Goal: Task Accomplishment & Management: Manage account settings

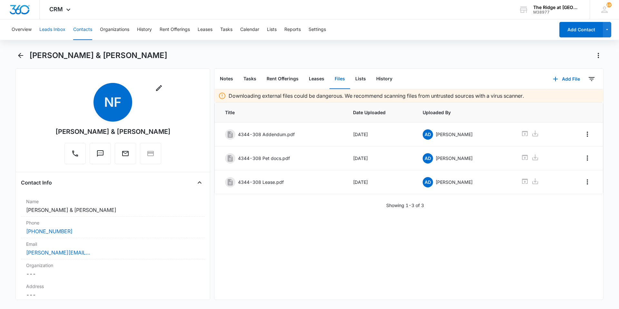
scroll to position [904, 0]
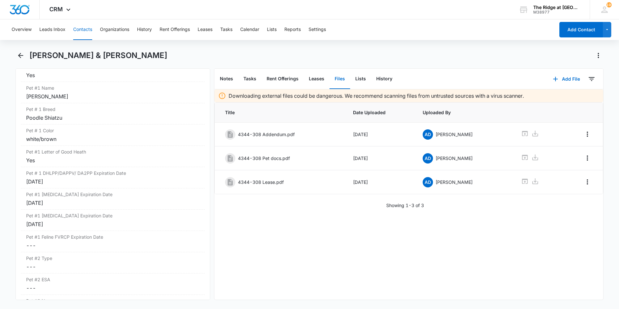
click at [84, 28] on button "Contacts" at bounding box center [82, 29] width 19 height 21
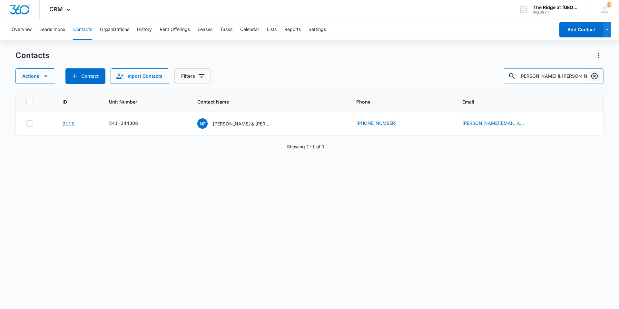
click at [597, 79] on icon "Clear" at bounding box center [595, 76] width 8 height 8
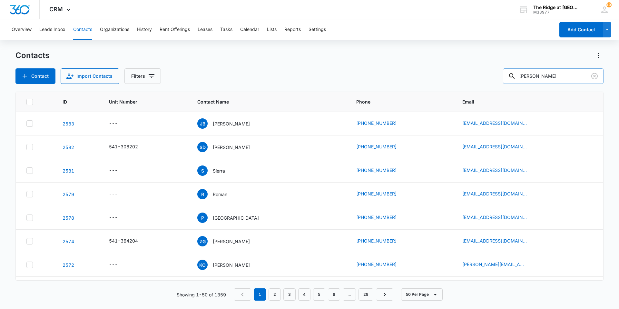
type input "[PERSON_NAME]"
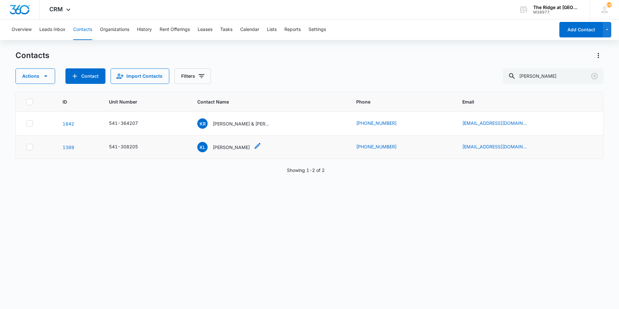
click at [225, 145] on p "[PERSON_NAME]" at bounding box center [231, 147] width 37 height 7
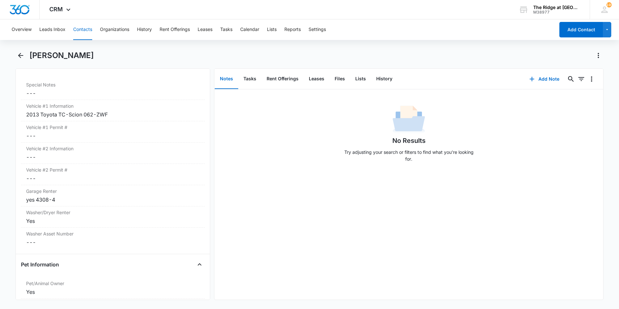
scroll to position [613, 0]
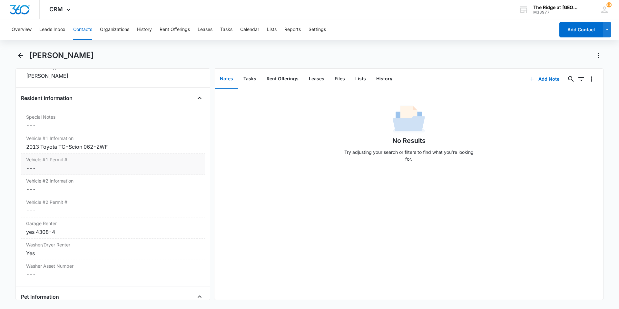
click at [130, 167] on dd "Cancel Save Changes ---" at bounding box center [113, 168] width 174 height 8
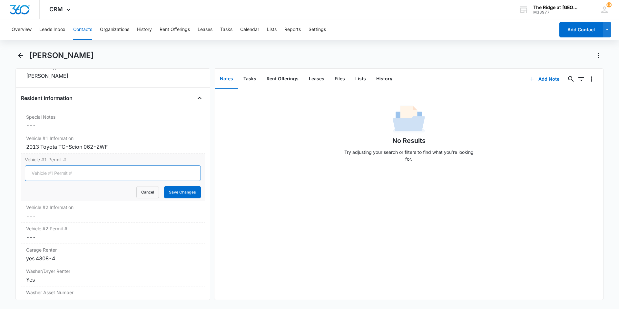
click at [85, 175] on input "Vehicle #1 Permit #" at bounding box center [113, 172] width 176 height 15
type input "N/A Garage"
click at [187, 190] on button "Save Changes" at bounding box center [182, 192] width 37 height 12
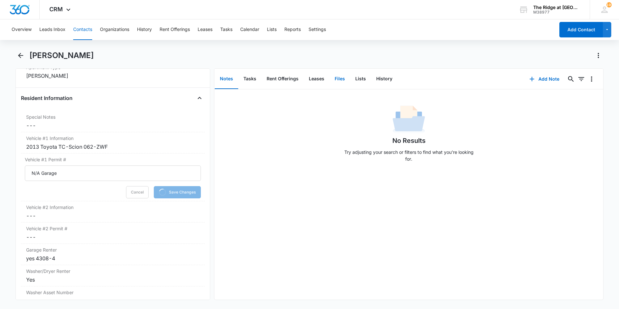
click at [339, 79] on button "Files" at bounding box center [340, 79] width 21 height 20
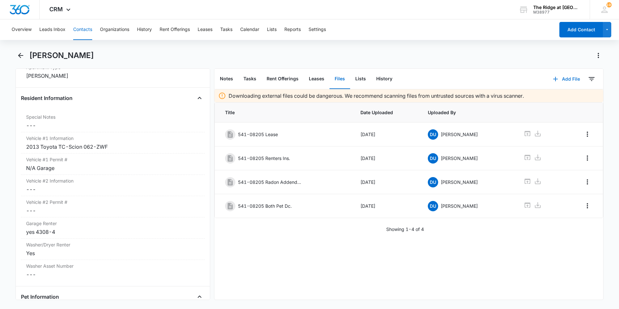
click at [563, 80] on button "Add File" at bounding box center [567, 78] width 40 height 15
click at [554, 98] on div "Upload Files" at bounding box center [558, 99] width 26 height 5
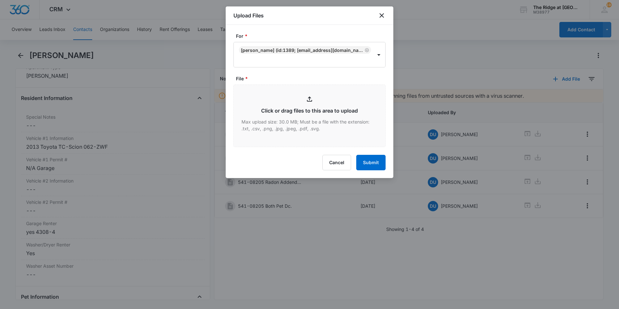
type input "C:\fakepath\4308-205 Lease renewal.pdf"
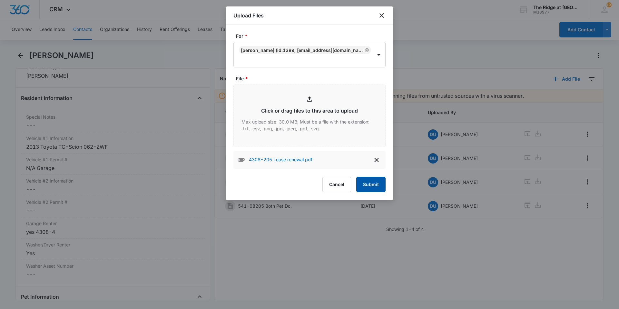
click at [380, 185] on button "Submit" at bounding box center [370, 184] width 29 height 15
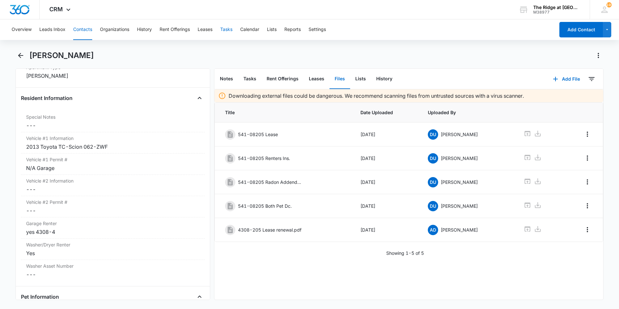
click at [228, 32] on button "Tasks" at bounding box center [226, 29] width 12 height 21
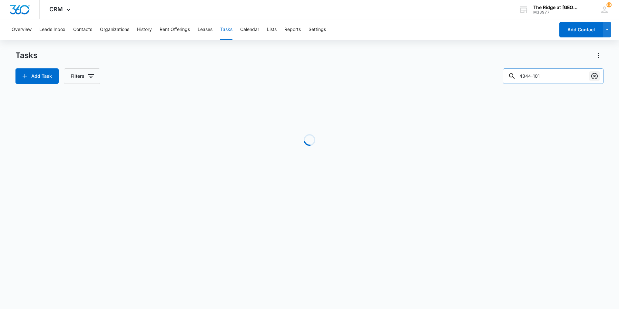
click at [594, 75] on icon "Clear" at bounding box center [595, 76] width 6 height 6
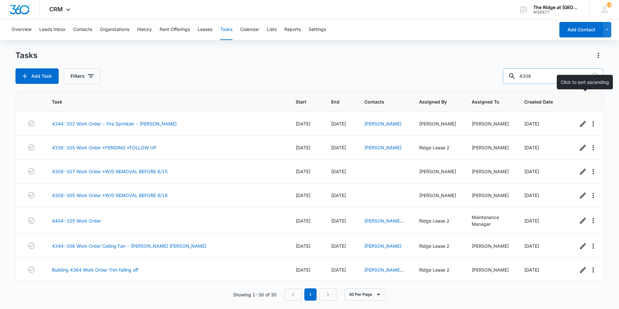
type input "4308"
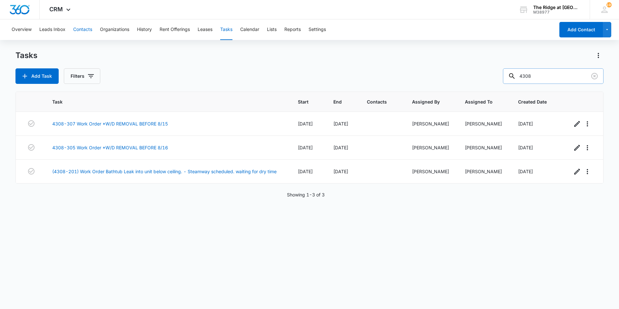
click at [86, 26] on button "Contacts" at bounding box center [82, 29] width 19 height 21
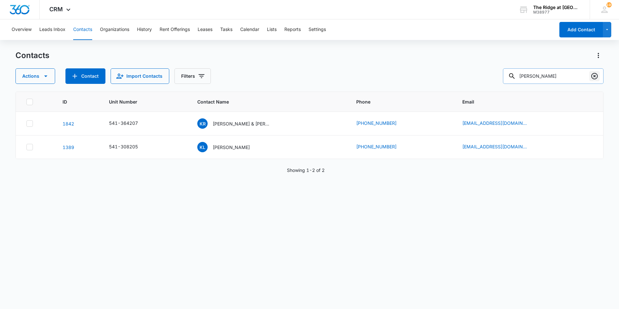
click at [593, 78] on icon "Clear" at bounding box center [595, 76] width 6 height 6
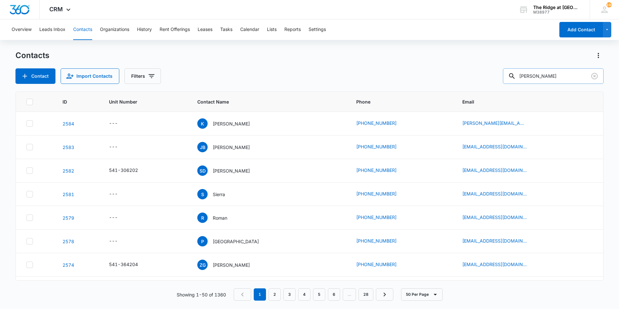
type input "[PERSON_NAME]"
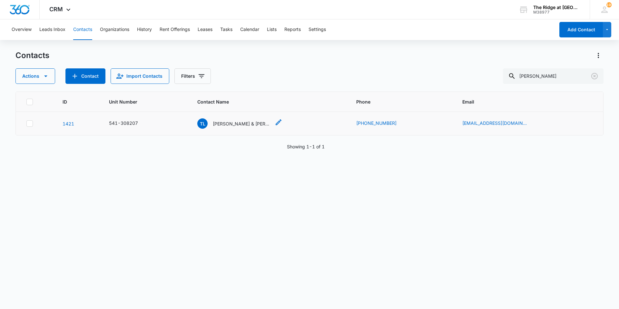
click at [238, 123] on p "[PERSON_NAME] & [PERSON_NAME]" at bounding box center [242, 123] width 58 height 7
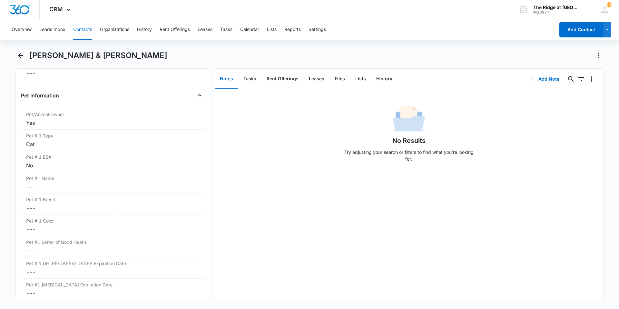
scroll to position [836, 0]
click at [83, 161] on dd "Cancel Save Changes ---" at bounding box center [113, 165] width 174 height 8
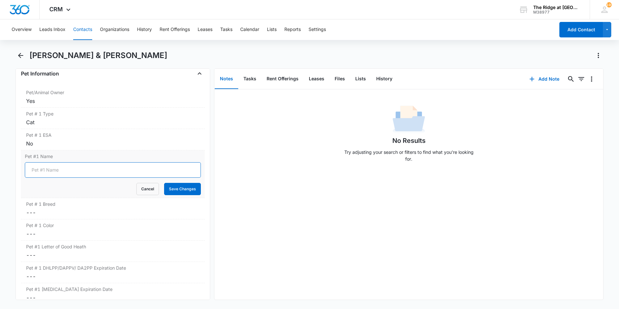
click at [77, 174] on input "Pet #1 Name" at bounding box center [113, 169] width 176 height 15
type input "[PERSON_NAME]"
click at [185, 186] on button "Save Changes" at bounding box center [182, 189] width 37 height 12
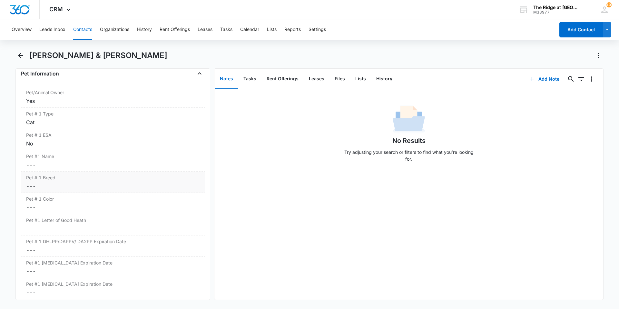
click at [66, 188] on dd "Cancel Save Changes ---" at bounding box center [113, 186] width 174 height 8
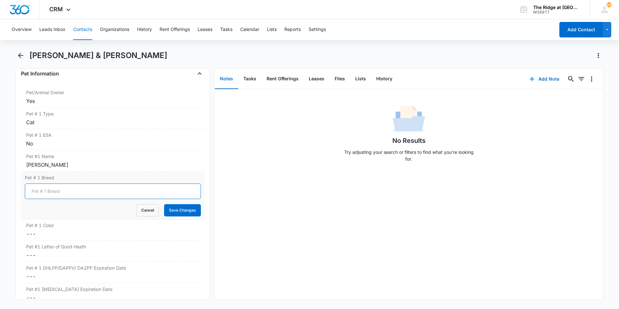
click at [65, 195] on input "Pet # 1 Breed" at bounding box center [113, 191] width 176 height 15
type input "Domestic Shorthair"
click at [164, 207] on button "Save Changes" at bounding box center [182, 210] width 37 height 12
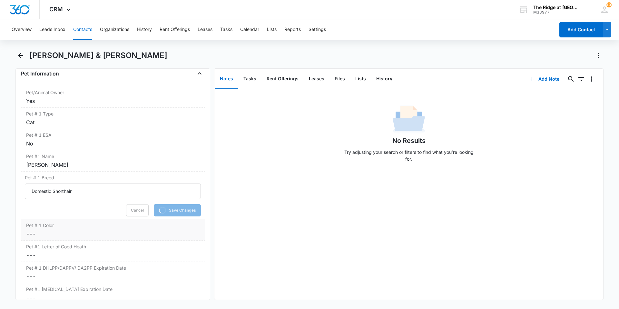
click at [75, 231] on dd "Cancel Save Changes ---" at bounding box center [113, 234] width 174 height 8
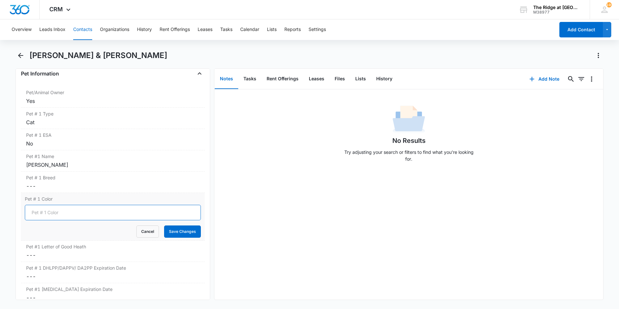
click at [54, 212] on input "Pet # 1 Color" at bounding box center [113, 212] width 176 height 15
type input "Orange"
click at [164, 229] on button "Save Changes" at bounding box center [182, 231] width 37 height 12
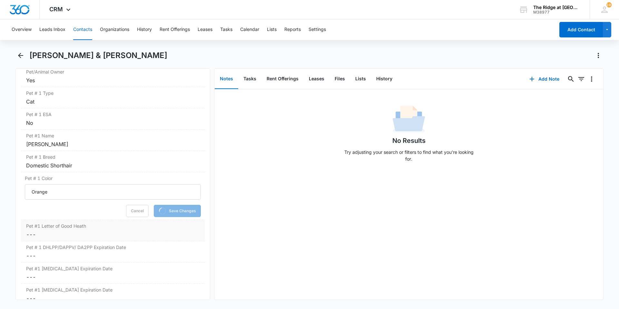
scroll to position [868, 0]
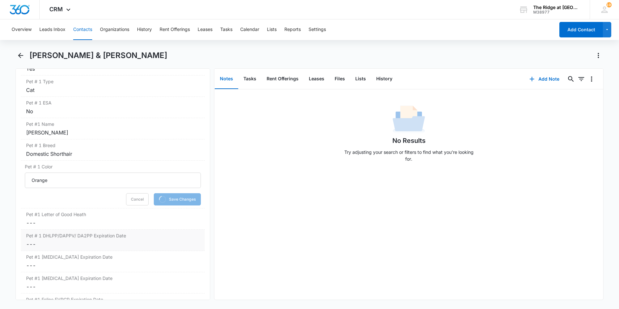
click at [87, 240] on div "Pet # 1 DHLPP/DAPPV/ DA2PP Expiration Date Cancel Save Changes ---" at bounding box center [113, 240] width 184 height 21
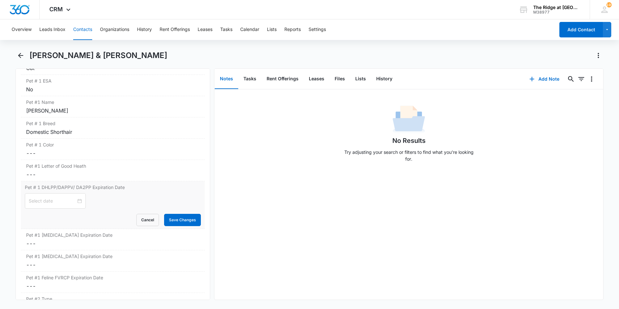
scroll to position [933, 0]
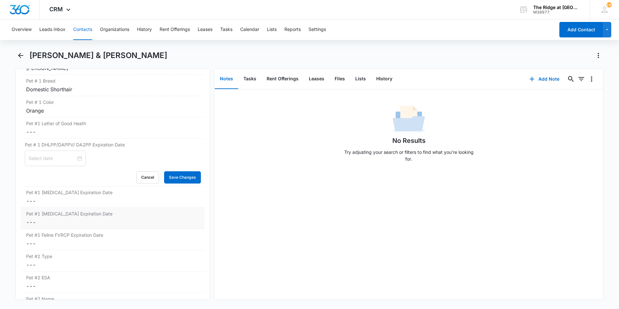
click at [74, 219] on dd "Cancel Save Changes ---" at bounding box center [113, 222] width 174 height 8
click at [65, 229] on input at bounding box center [52, 227] width 47 height 7
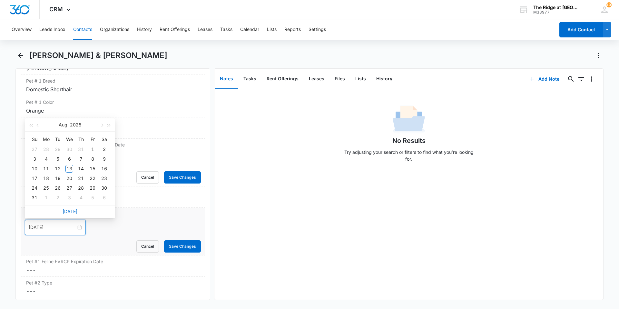
type input "[DATE]"
click at [78, 125] on button "2025" at bounding box center [75, 124] width 11 height 13
type input "[DATE]"
click at [49, 209] on div "2028" at bounding box center [41, 208] width 19 height 8
type input "[DATE]"
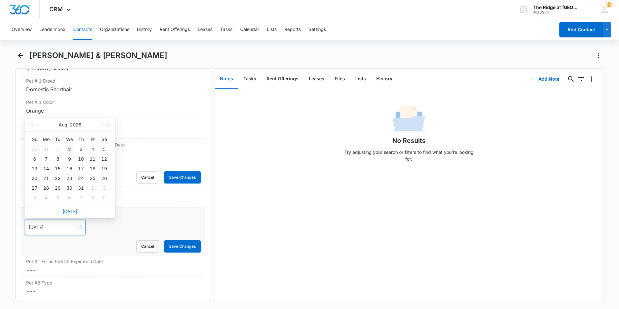
type input "[DATE]"
click at [68, 150] on div "2" at bounding box center [69, 149] width 8 height 8
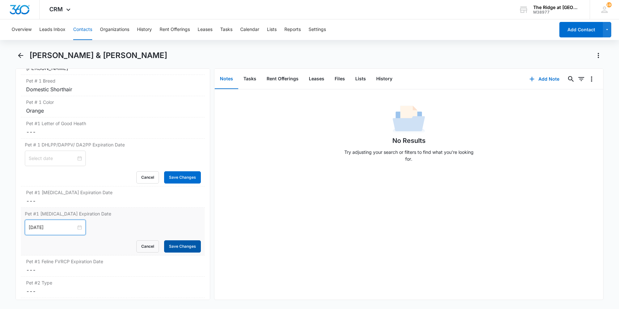
click at [173, 245] on button "Save Changes" at bounding box center [182, 246] width 37 height 12
click at [72, 267] on dd "Cancel Save Changes ---" at bounding box center [113, 270] width 174 height 8
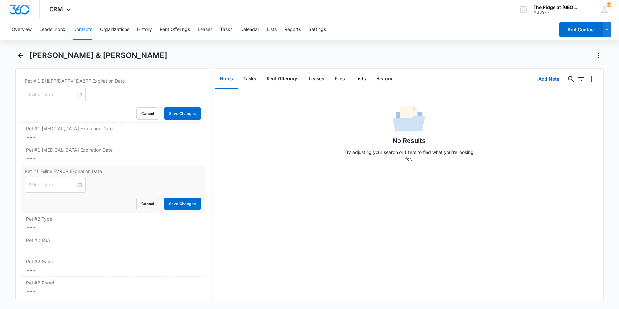
scroll to position [997, 0]
click at [56, 180] on div at bounding box center [55, 183] width 61 height 15
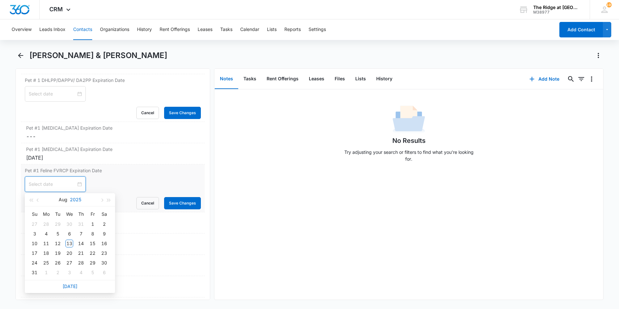
click at [79, 200] on button "2025" at bounding box center [75, 199] width 11 height 13
type input "[DATE]"
click at [41, 277] on div "2028" at bounding box center [41, 281] width 19 height 8
type input "[DATE]"
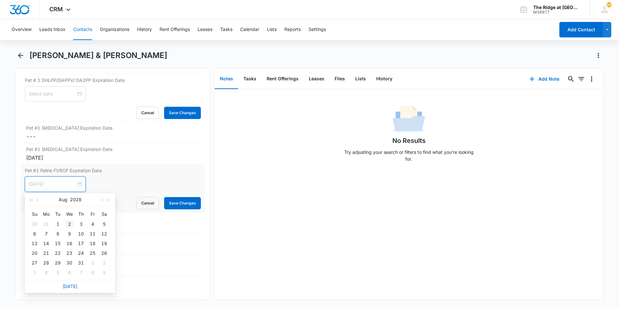
click at [69, 224] on div "2" at bounding box center [69, 224] width 8 height 8
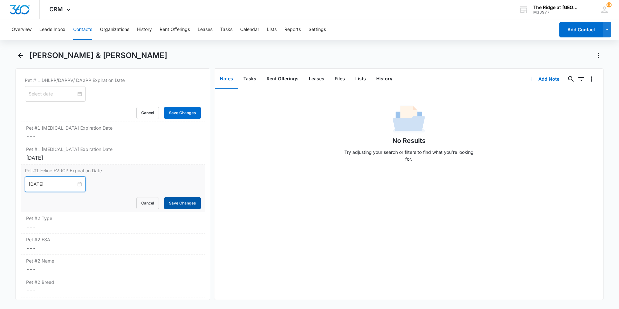
click at [179, 203] on button "Save Changes" at bounding box center [182, 203] width 37 height 12
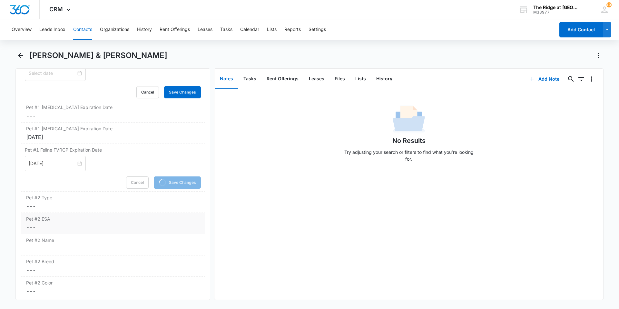
scroll to position [1030, 0]
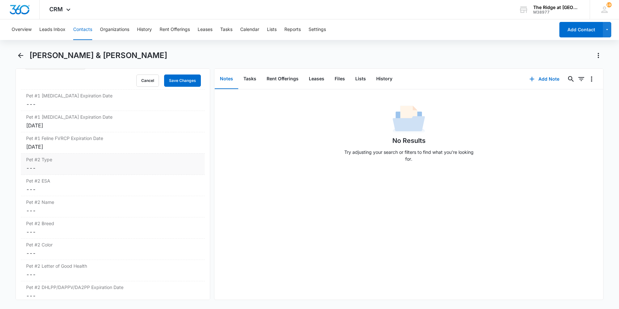
click at [71, 170] on dd "Cancel Save Changes ---" at bounding box center [113, 168] width 174 height 8
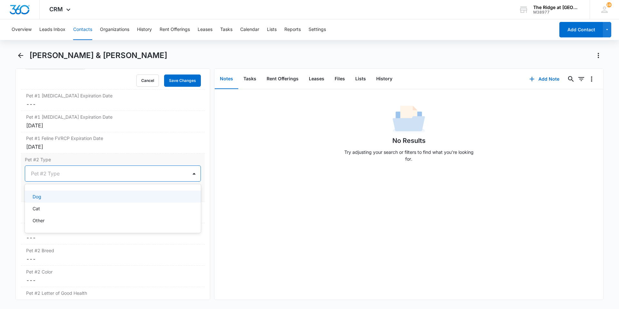
click at [62, 175] on div at bounding box center [105, 173] width 148 height 9
click at [60, 207] on div "Cat" at bounding box center [112, 208] width 159 height 7
drag, startPoint x: 176, startPoint y: 191, endPoint x: 136, endPoint y: 205, distance: 42.6
click at [176, 191] on button "Save Changes" at bounding box center [182, 193] width 37 height 12
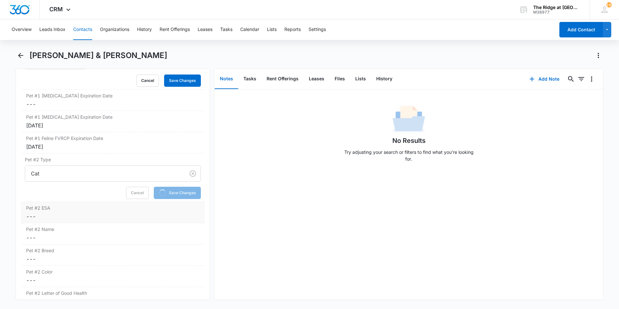
click at [86, 210] on label "Pet #2 ESA" at bounding box center [113, 208] width 174 height 7
drag, startPoint x: 39, startPoint y: 233, endPoint x: 56, endPoint y: 232, distance: 17.8
click at [39, 232] on label "No" at bounding box center [113, 231] width 176 height 7
click at [29, 232] on input "No" at bounding box center [27, 232] width 5 height 5
checkbox input "true"
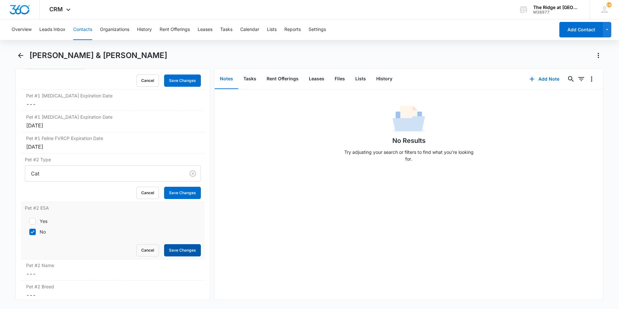
click at [182, 251] on button "Save Changes" at bounding box center [182, 250] width 37 height 12
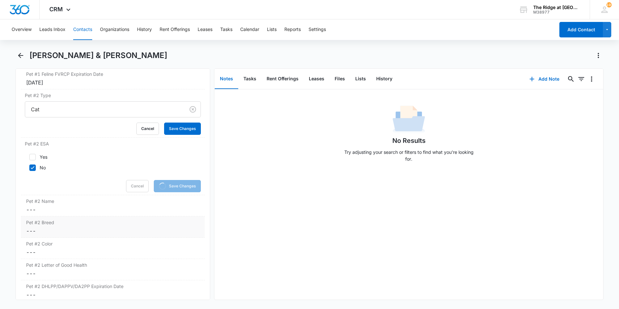
scroll to position [1094, 0]
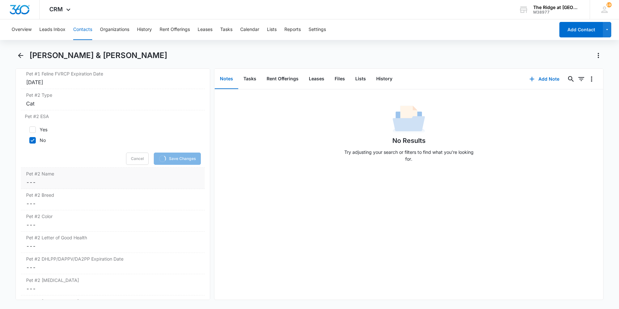
click at [70, 181] on dd "Cancel Save Changes ---" at bounding box center [113, 182] width 174 height 8
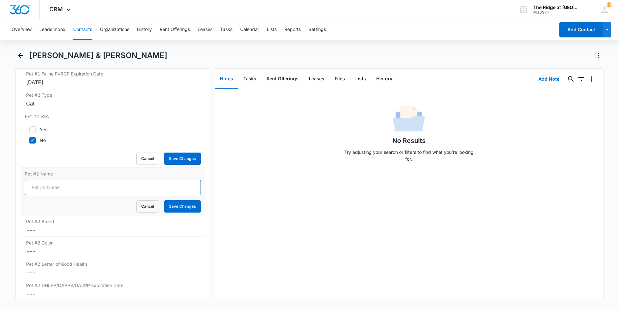
click at [68, 186] on input "Pet #2 Name" at bounding box center [113, 187] width 176 height 15
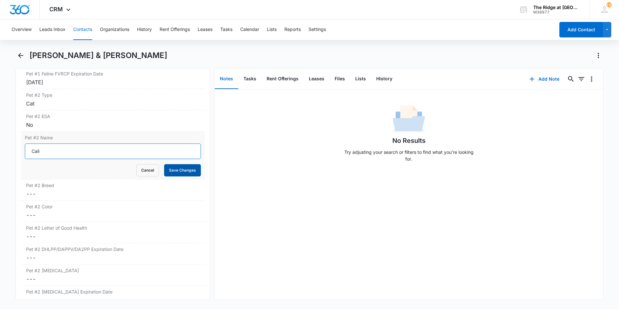
type input "Cali"
click at [178, 165] on button "Save Changes" at bounding box center [182, 170] width 37 height 12
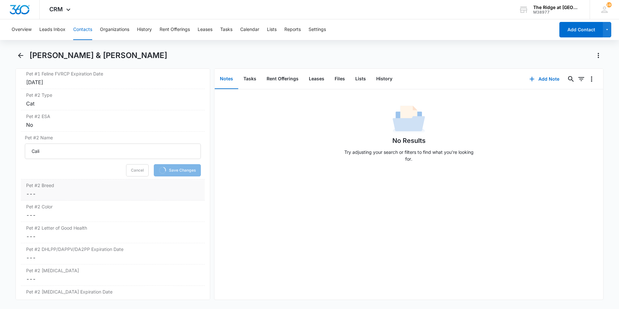
click at [121, 188] on label "Pet #2 Breed" at bounding box center [113, 185] width 174 height 7
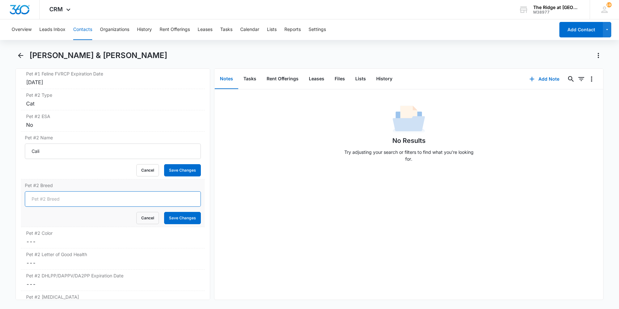
click at [67, 198] on input "Pet #2 Breed" at bounding box center [113, 198] width 176 height 15
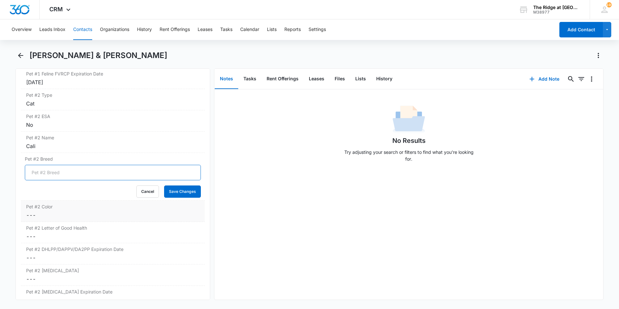
type input "Domestic Short Hair"
click at [185, 185] on form "Domestic Short Hair Cancel Save Changes" at bounding box center [113, 181] width 176 height 33
click at [101, 212] on dd "Cancel Save Changes ---" at bounding box center [113, 215] width 174 height 8
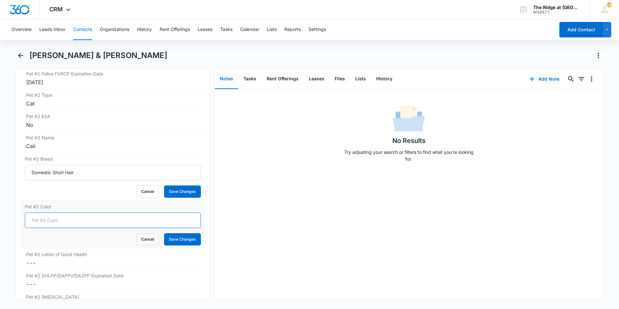
click at [86, 223] on input "Pet #2 Color" at bounding box center [113, 220] width 176 height 15
type input "Calico"
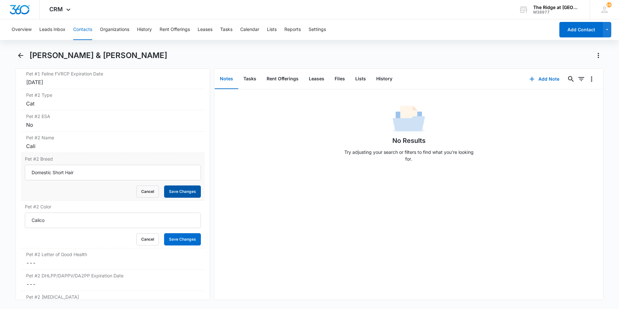
click at [179, 190] on button "Save Changes" at bounding box center [182, 191] width 37 height 12
click at [173, 241] on button "Save Changes" at bounding box center [182, 239] width 37 height 12
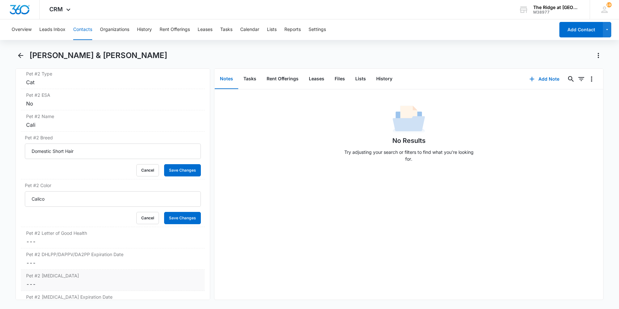
scroll to position [1159, 0]
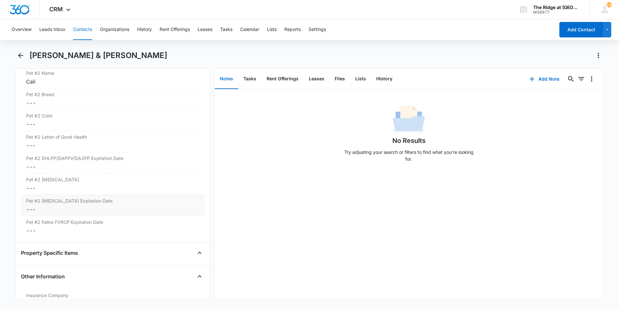
click at [98, 209] on dd "Cancel Save Changes ---" at bounding box center [113, 209] width 174 height 8
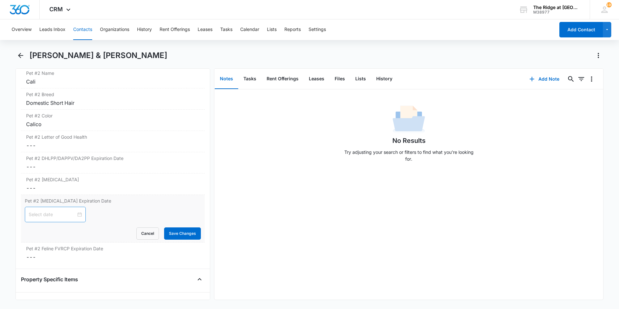
click at [62, 217] on input at bounding box center [52, 214] width 47 height 7
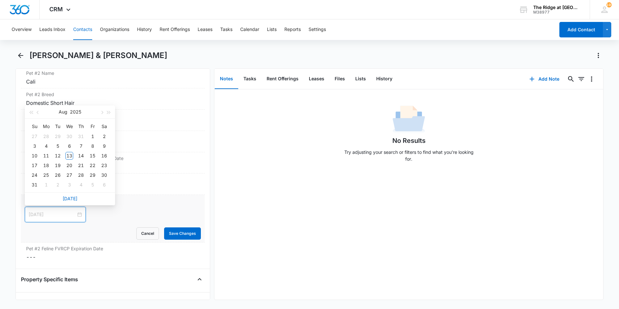
type input "[DATE]"
click at [75, 112] on button "2025" at bounding box center [75, 111] width 11 height 13
type input "[DATE]"
click at [46, 195] on div "2028" at bounding box center [41, 195] width 19 height 8
type input "[DATE]"
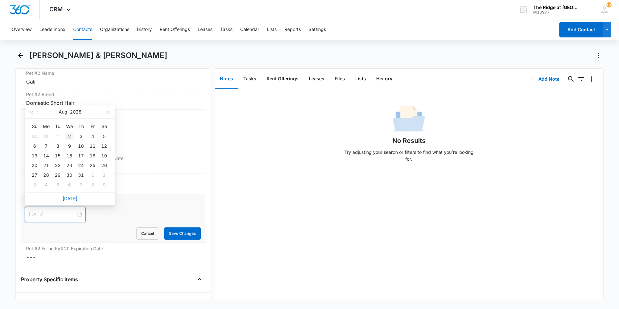
click at [67, 136] on div "2" at bounding box center [69, 137] width 8 height 8
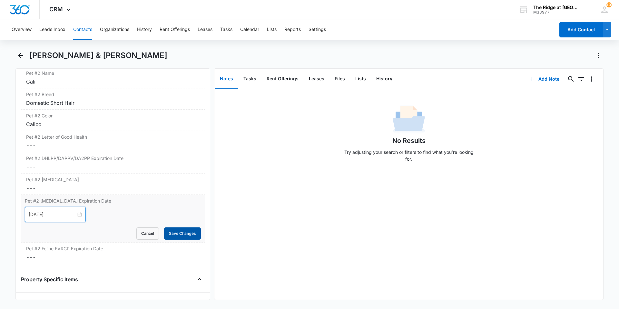
click at [168, 232] on button "Save Changes" at bounding box center [182, 233] width 37 height 12
click at [101, 254] on dd "Cancel Save Changes ---" at bounding box center [113, 257] width 174 height 8
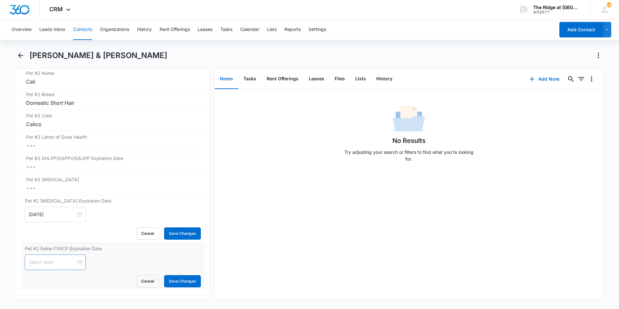
click at [64, 259] on input at bounding box center [52, 262] width 47 height 7
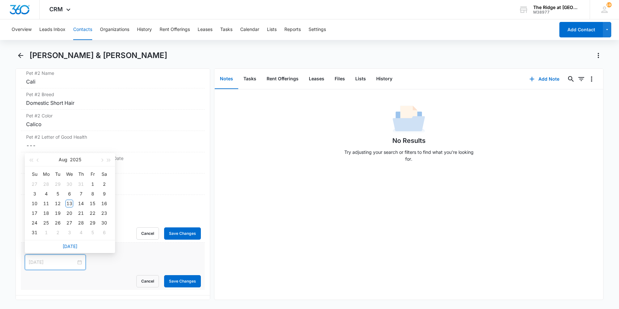
type input "[DATE]"
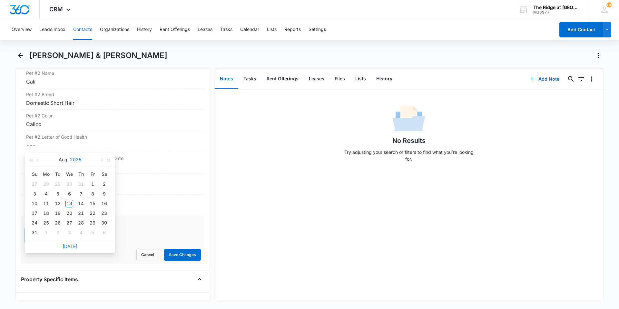
click at [79, 160] on button "2025" at bounding box center [75, 159] width 11 height 13
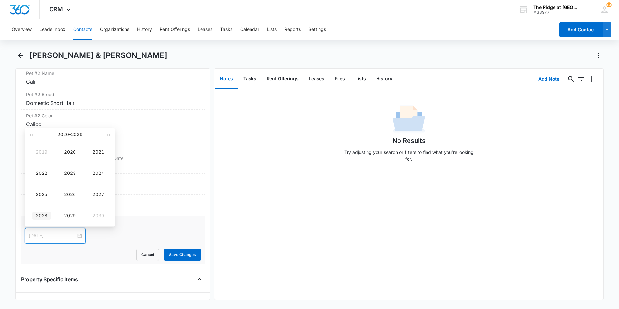
type input "[DATE]"
click at [47, 217] on div "2028" at bounding box center [41, 216] width 19 height 8
type input "[DATE]"
click at [68, 156] on div "2" at bounding box center [69, 158] width 8 height 8
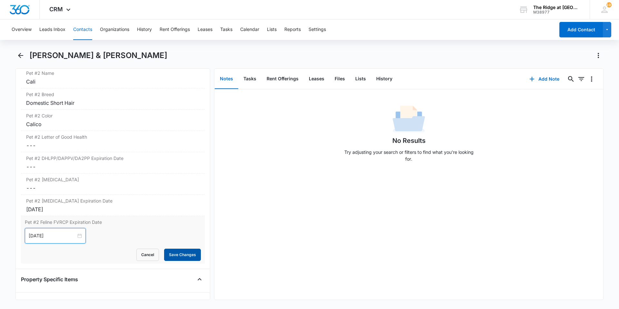
click at [180, 255] on button "Save Changes" at bounding box center [182, 255] width 37 height 12
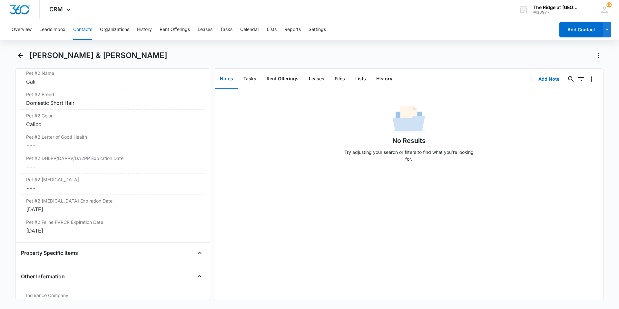
click at [78, 26] on button "Contacts" at bounding box center [82, 29] width 19 height 21
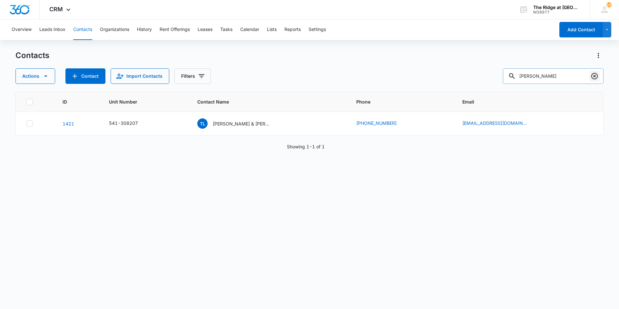
click at [592, 76] on icon "Clear" at bounding box center [595, 76] width 6 height 6
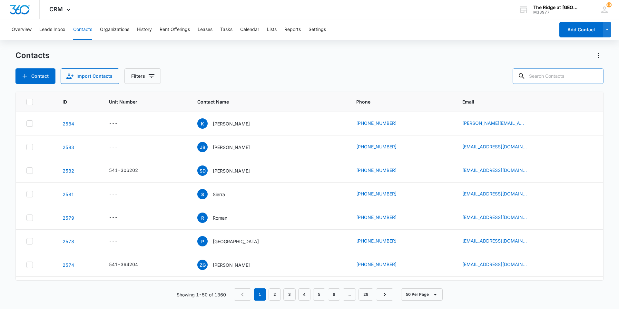
paste input "[PERSON_NAME]"
type input "[PERSON_NAME]"
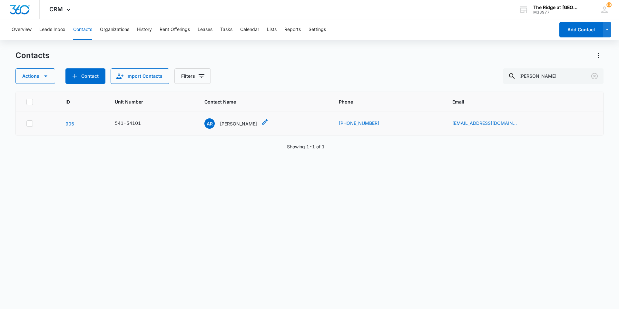
click at [256, 120] on p "[PERSON_NAME]" at bounding box center [238, 123] width 37 height 7
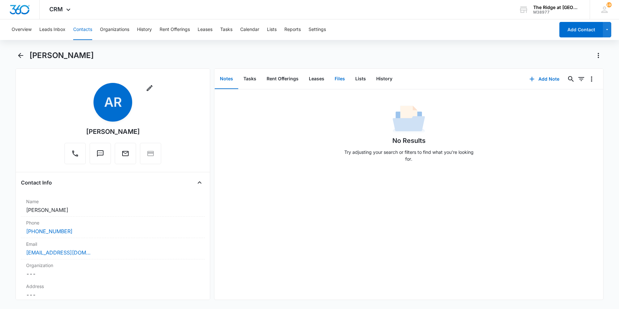
click at [342, 75] on button "Files" at bounding box center [340, 79] width 21 height 20
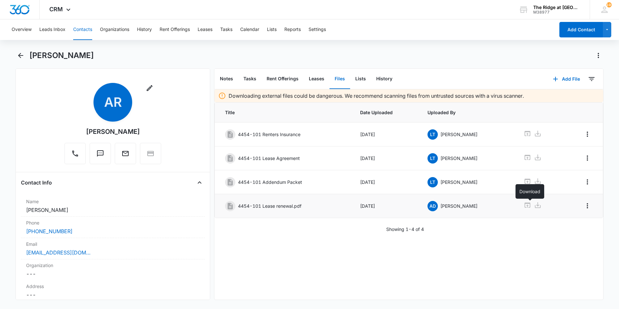
click at [534, 207] on icon at bounding box center [538, 205] width 8 height 8
